Goal: Obtain resource: Download file/media

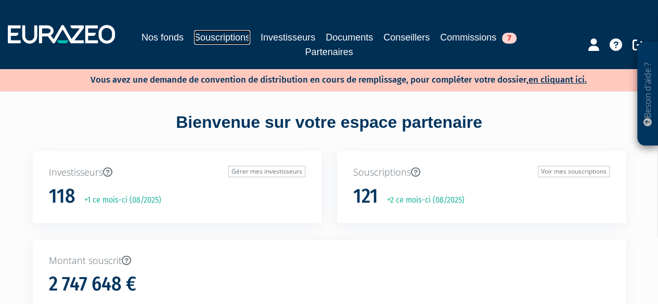
click at [230, 42] on link "Souscriptions" at bounding box center [222, 37] width 56 height 15
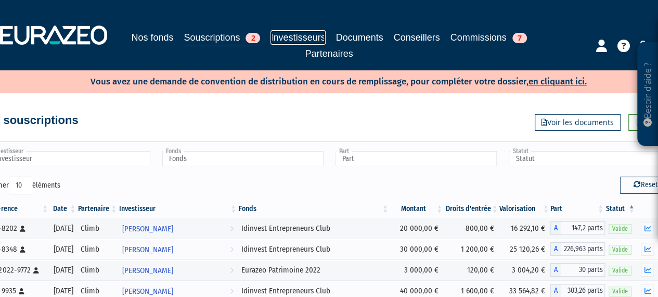
click at [304, 33] on link "Investisseurs" at bounding box center [298, 37] width 55 height 15
click at [302, 33] on link "Investisseurs" at bounding box center [298, 37] width 55 height 15
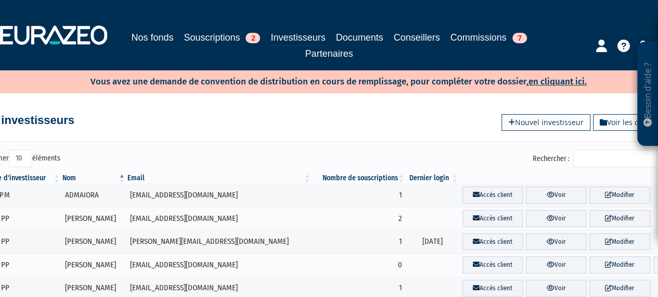
click at [628, 158] on input "Rechercher :" at bounding box center [623, 158] width 99 height 18
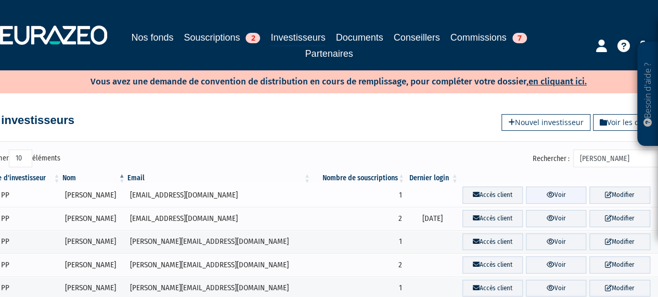
type input "julie"
click at [547, 193] on icon at bounding box center [551, 194] width 8 height 7
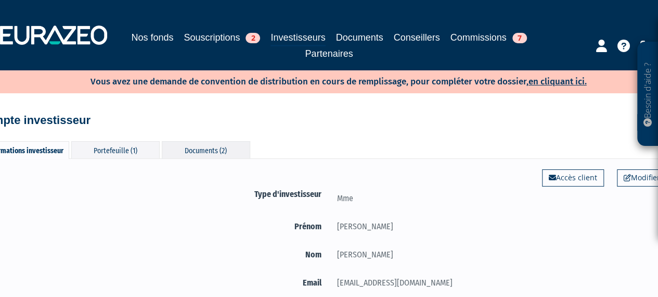
click at [206, 148] on div "Documents (2)" at bounding box center [206, 149] width 88 height 17
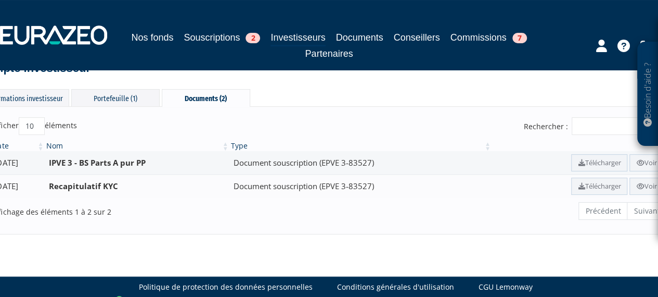
scroll to position [52, 22]
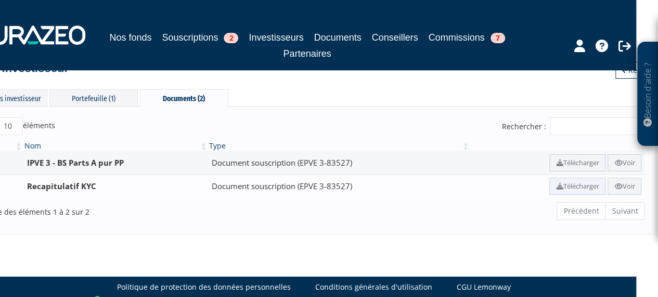
click at [571, 188] on link "Télécharger" at bounding box center [578, 185] width 56 height 17
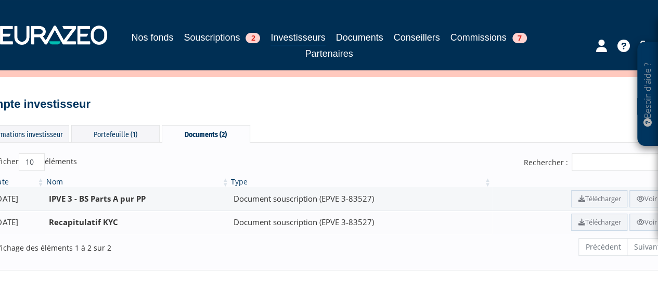
scroll to position [0, 0]
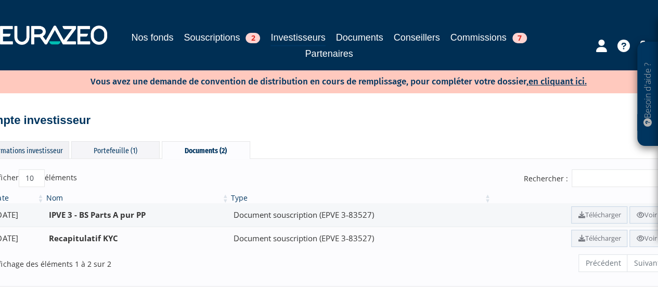
click at [35, 147] on div "Informations investisseur" at bounding box center [25, 149] width 88 height 17
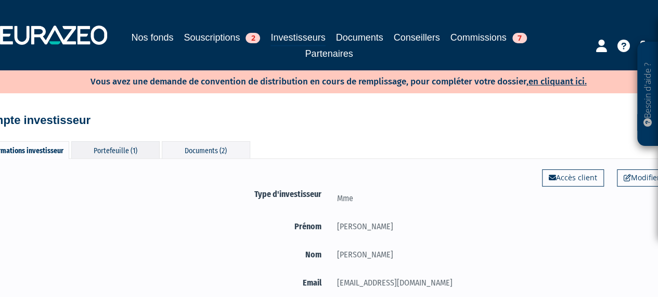
click at [110, 149] on div "Portefeuille (1)" at bounding box center [115, 149] width 88 height 17
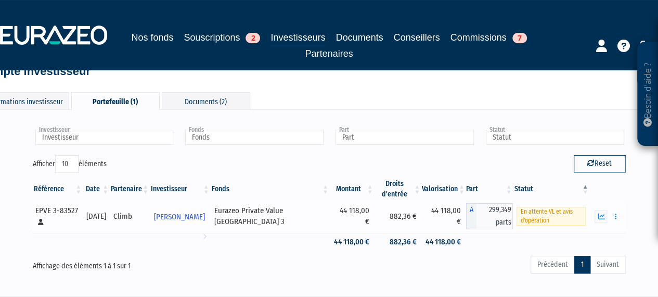
scroll to position [104, 0]
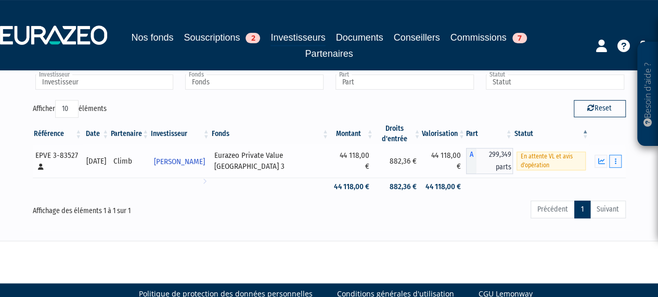
click at [618, 159] on button "button" at bounding box center [615, 161] width 12 height 13
click at [599, 175] on link "Documents" at bounding box center [593, 179] width 52 height 17
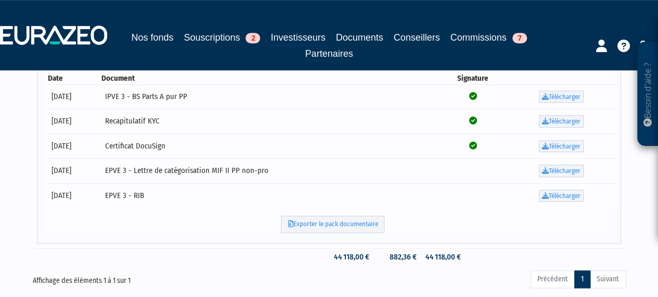
scroll to position [282, 0]
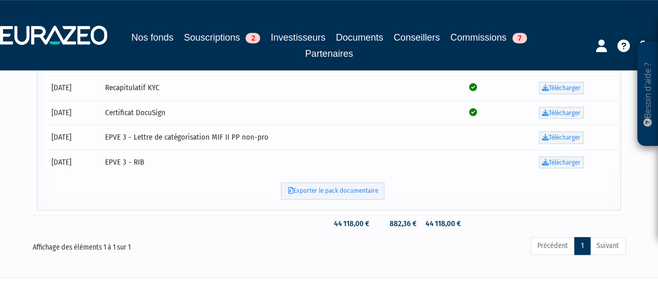
click at [326, 189] on link "Exporter le pack documentaire" at bounding box center [333, 190] width 104 height 17
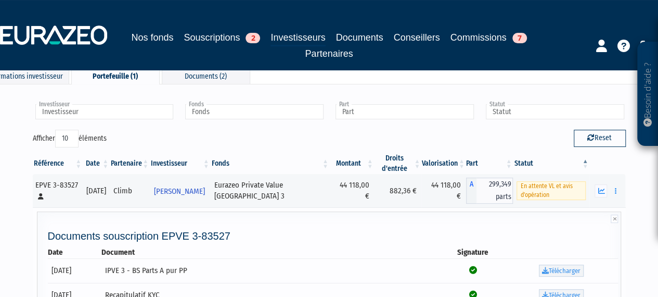
scroll to position [0, 0]
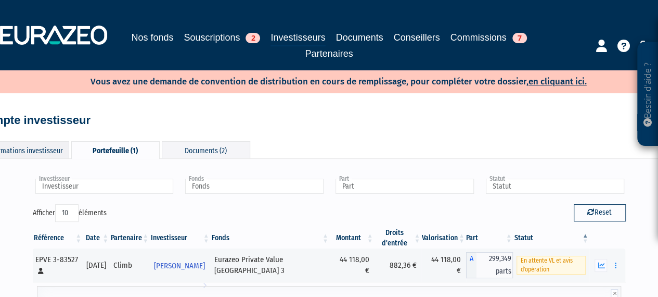
click at [51, 151] on div "Informations investisseur" at bounding box center [25, 149] width 88 height 17
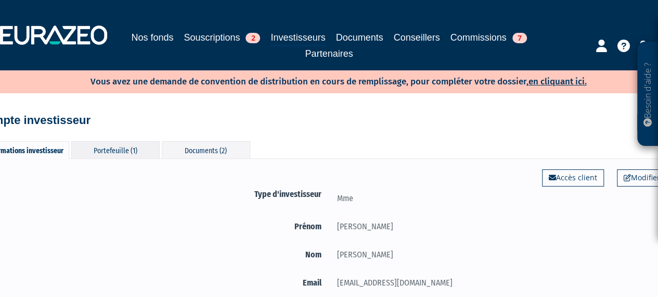
click at [110, 148] on div "Portefeuille (1)" at bounding box center [115, 149] width 88 height 17
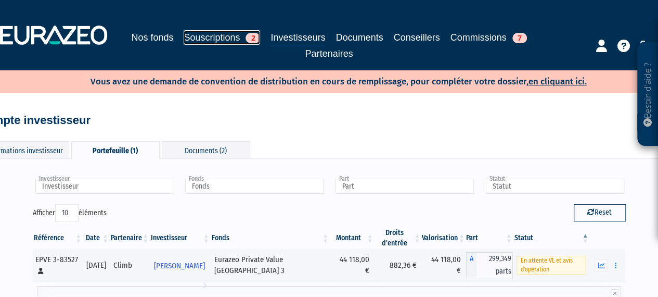
click at [222, 43] on link "Souscriptions 2" at bounding box center [222, 37] width 77 height 15
click at [214, 41] on link "Souscriptions 2" at bounding box center [222, 37] width 77 height 15
